Goal: Task Accomplishment & Management: Use online tool/utility

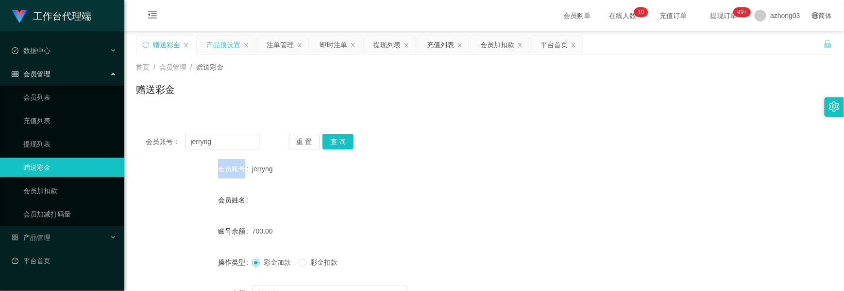
click at [222, 44] on div "产品预设置" at bounding box center [224, 44] width 34 height 18
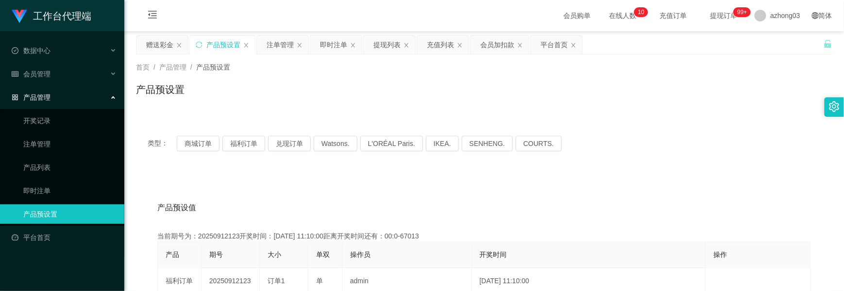
scroll to position [65, 0]
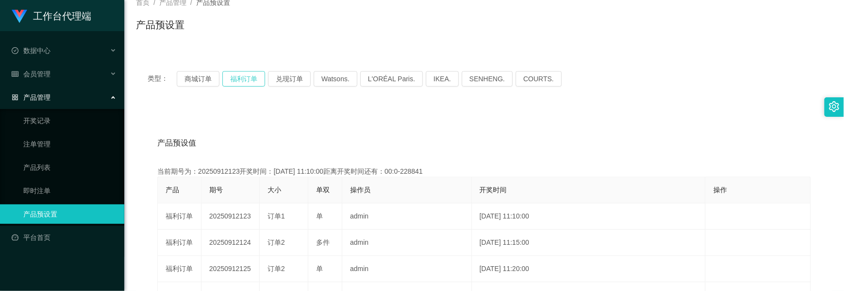
click at [232, 80] on button "福利订单" at bounding box center [244, 79] width 43 height 16
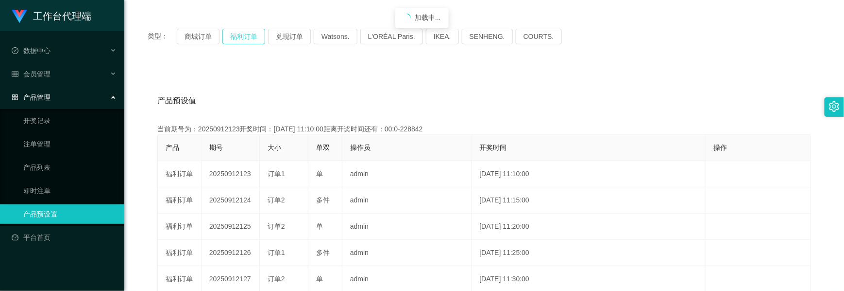
scroll to position [129, 0]
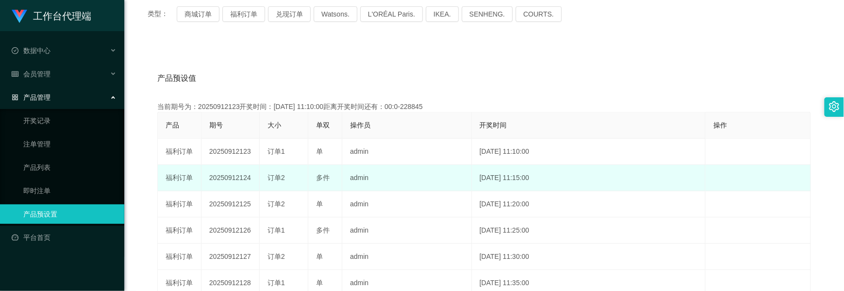
click at [230, 176] on td "20250912124" at bounding box center [231, 178] width 58 height 26
click at [232, 173] on td "20250912124" at bounding box center [231, 178] width 58 height 26
copy td "20250912124"
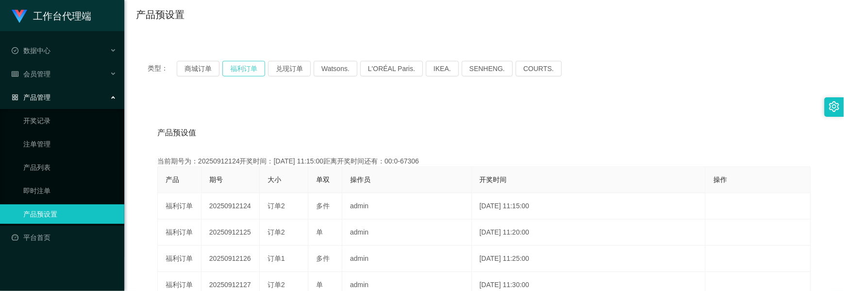
scroll to position [0, 0]
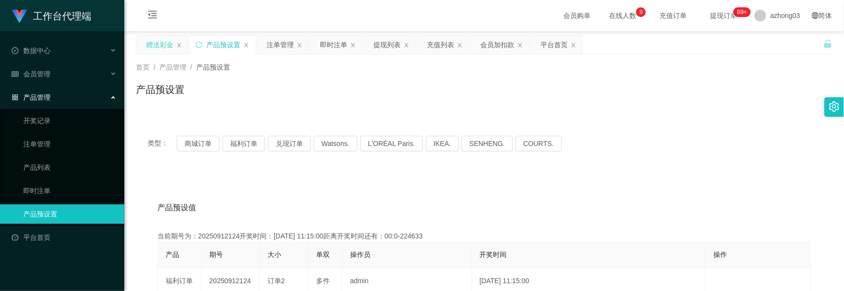
click at [156, 51] on div "赠送彩金" at bounding box center [159, 44] width 27 height 18
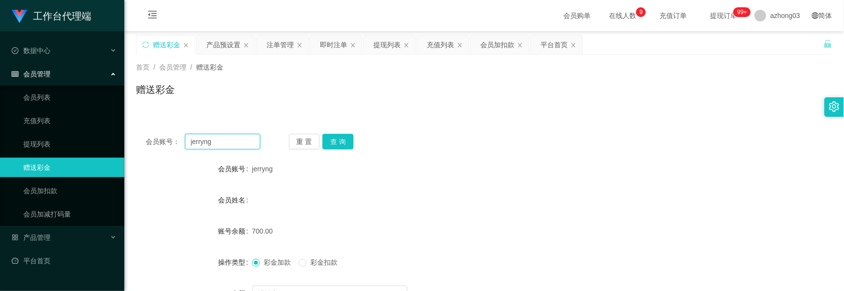
drag, startPoint x: 222, startPoint y: 144, endPoint x: 170, endPoint y: 134, distance: 53.0
click at [170, 134] on div "会员账号： jerryng" at bounding box center [203, 142] width 115 height 16
paste input "[PERSON_NAME]"
type input "[PERSON_NAME]"
click at [339, 141] on button "查 询" at bounding box center [338, 142] width 31 height 16
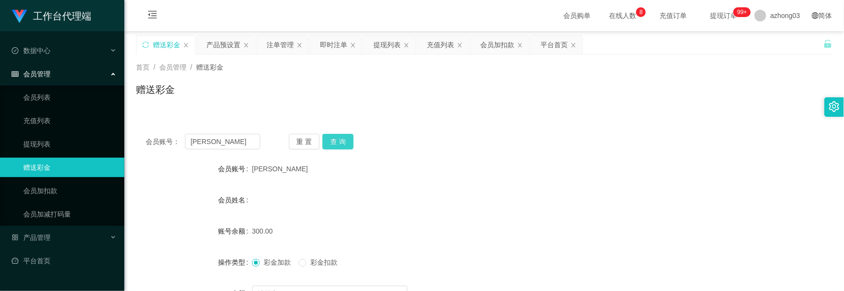
click at [333, 141] on button "查 询" at bounding box center [338, 142] width 31 height 16
click at [333, 141] on button "查 询" at bounding box center [344, 142] width 42 height 16
click at [333, 141] on button "查 询" at bounding box center [338, 142] width 31 height 16
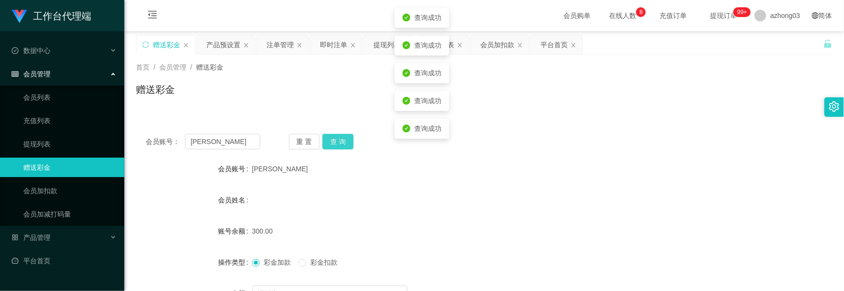
click at [333, 141] on button "查 询" at bounding box center [338, 142] width 31 height 16
